Goal: Task Accomplishment & Management: Manage account settings

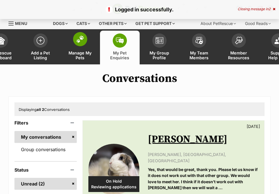
click at [74, 40] on span at bounding box center [80, 39] width 14 height 14
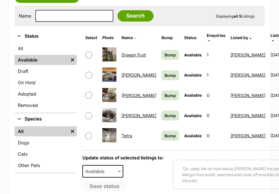
scroll to position [114, 0]
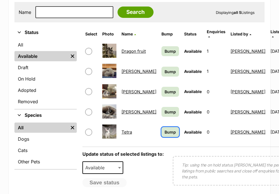
click at [164, 129] on span "Bump" at bounding box center [169, 132] width 11 height 6
click at [164, 109] on span "Bump" at bounding box center [169, 112] width 11 height 6
click at [164, 89] on span "Bump" at bounding box center [169, 92] width 11 height 6
click at [164, 68] on span "Bump" at bounding box center [169, 71] width 11 height 6
click at [164, 48] on span "Bump" at bounding box center [169, 51] width 11 height 6
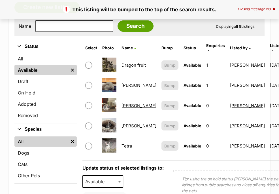
scroll to position [98, 0]
